Goal: Check status: Check status

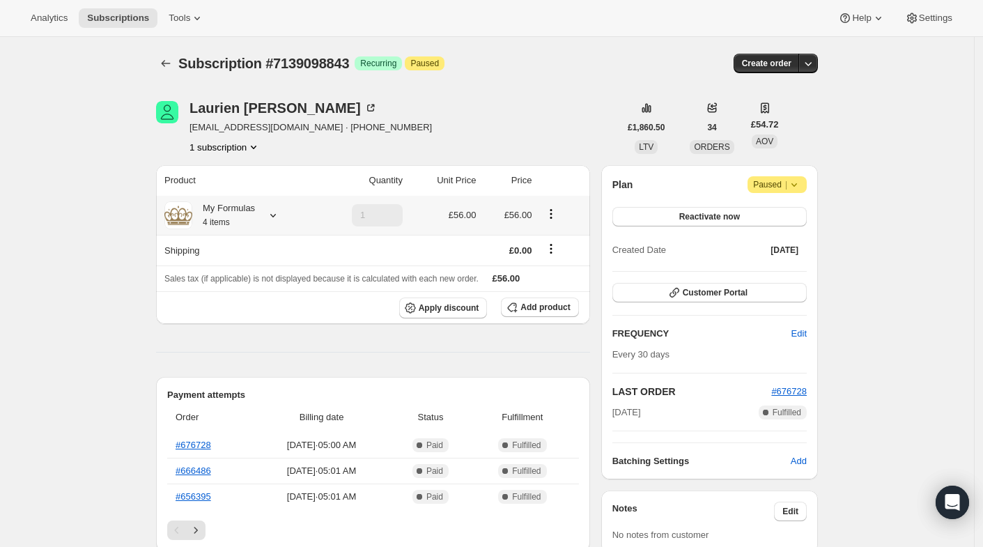
click at [277, 213] on icon at bounding box center [273, 215] width 14 height 14
